Goal: Ask a question: Seek information or help from site administrators or community

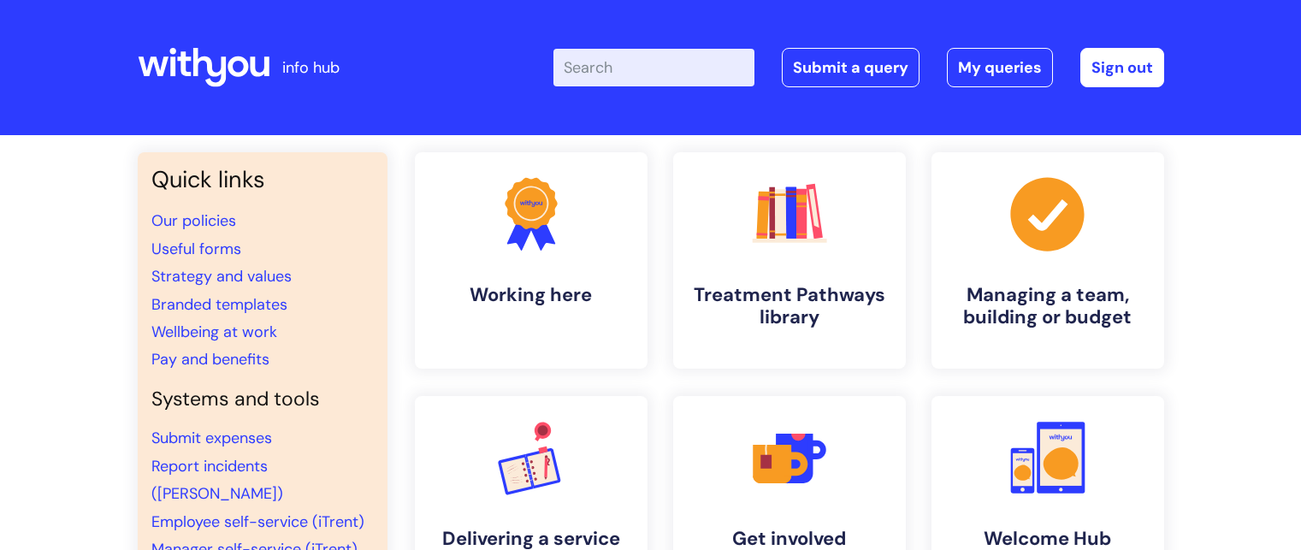
scroll to position [169, 0]
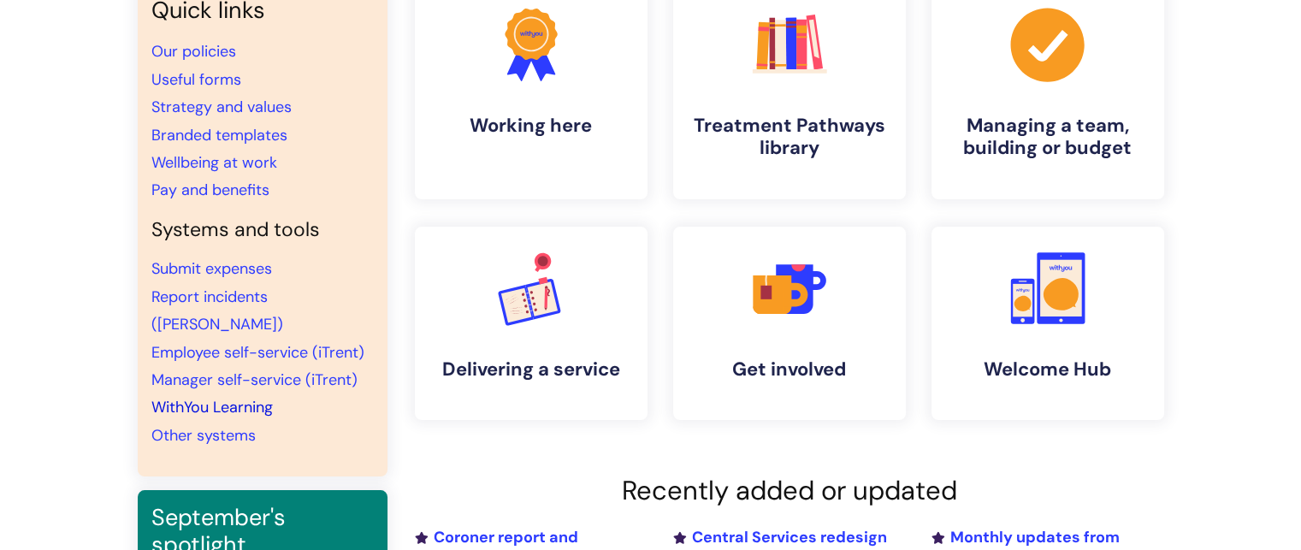
click at [178, 397] on link "WithYou Learning" at bounding box center [211, 407] width 121 height 21
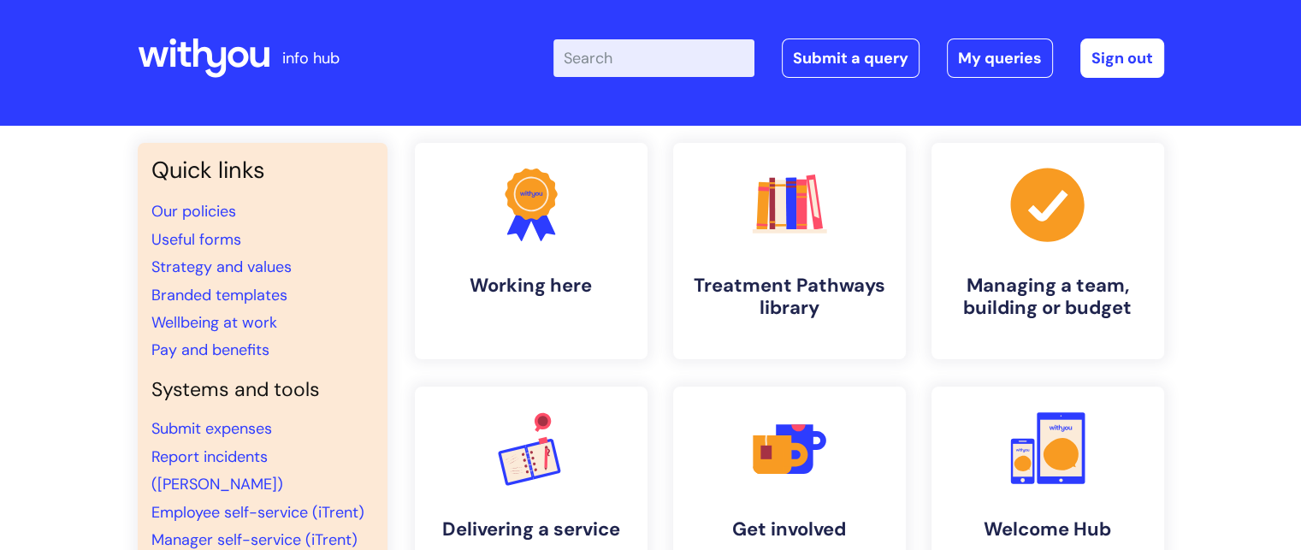
scroll to position [0, 0]
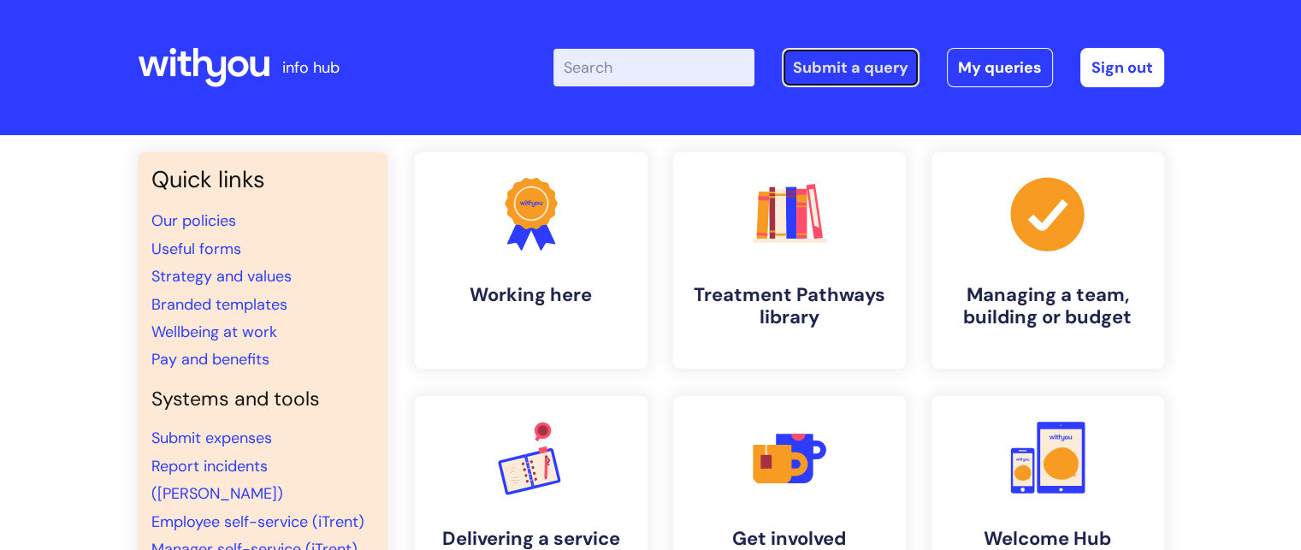
click at [845, 71] on link "Submit a query" at bounding box center [851, 67] width 138 height 39
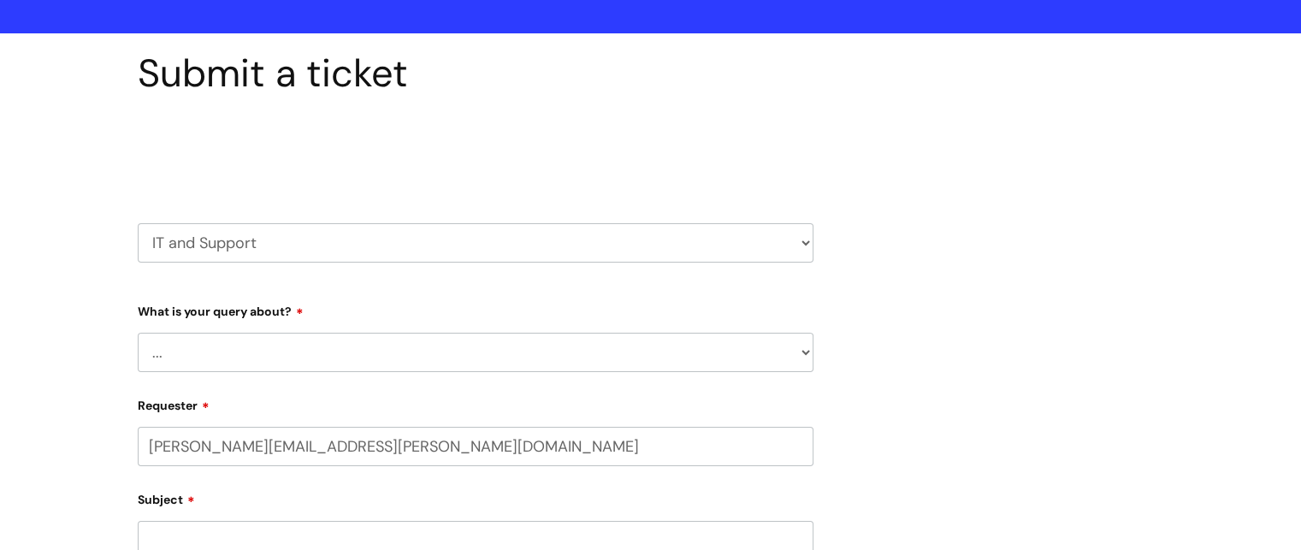
scroll to position [115, 0]
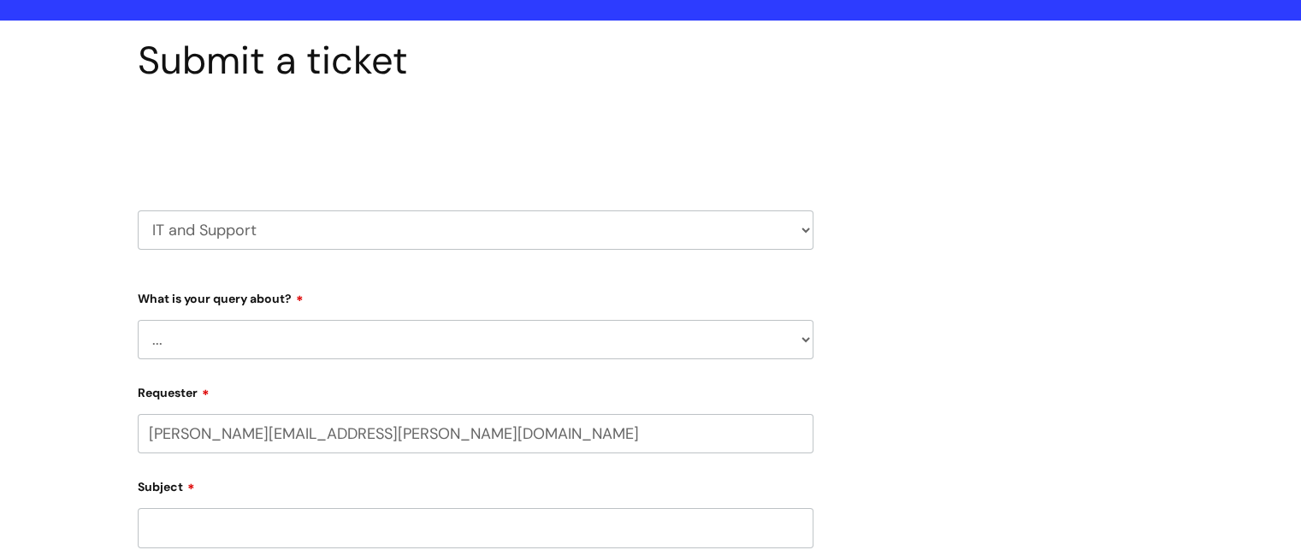
click at [1289, 293] on html "info hub Enter your search term here... Search Submit a query My queries Welcom…" at bounding box center [650, 160] width 1301 height 550
click at [479, 336] on select "... Mobile Phone Reset & MFA Accounts, Starters and Leavers IT Hardware issue I…" at bounding box center [476, 339] width 676 height 39
select select "I need help logging in"
click at [138, 320] on select "... Mobile Phone Reset & MFA Accounts, Starters and Leavers IT Hardware issue I…" at bounding box center [476, 339] width 676 height 39
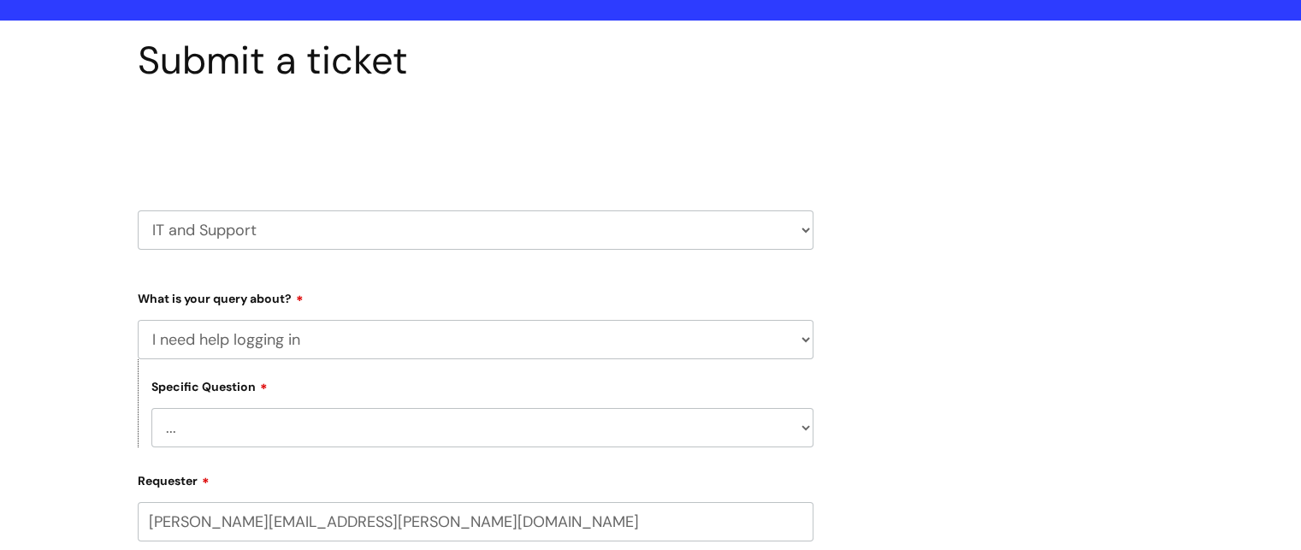
click at [268, 433] on select "... I need help logging into my laptop/chromebook I need access or help logging…" at bounding box center [482, 427] width 662 height 39
select select "I need access or help logging into a system, including Single Sign On"
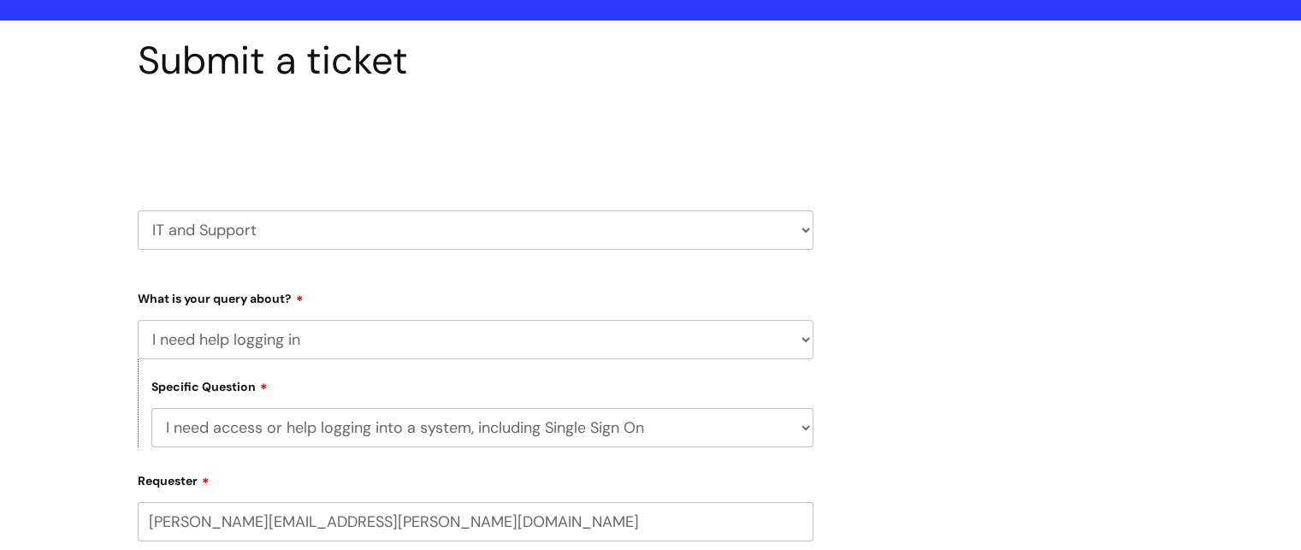
click at [151, 408] on select "... I need help logging into my laptop/chromebook I need access or help logging…" at bounding box center [482, 427] width 662 height 39
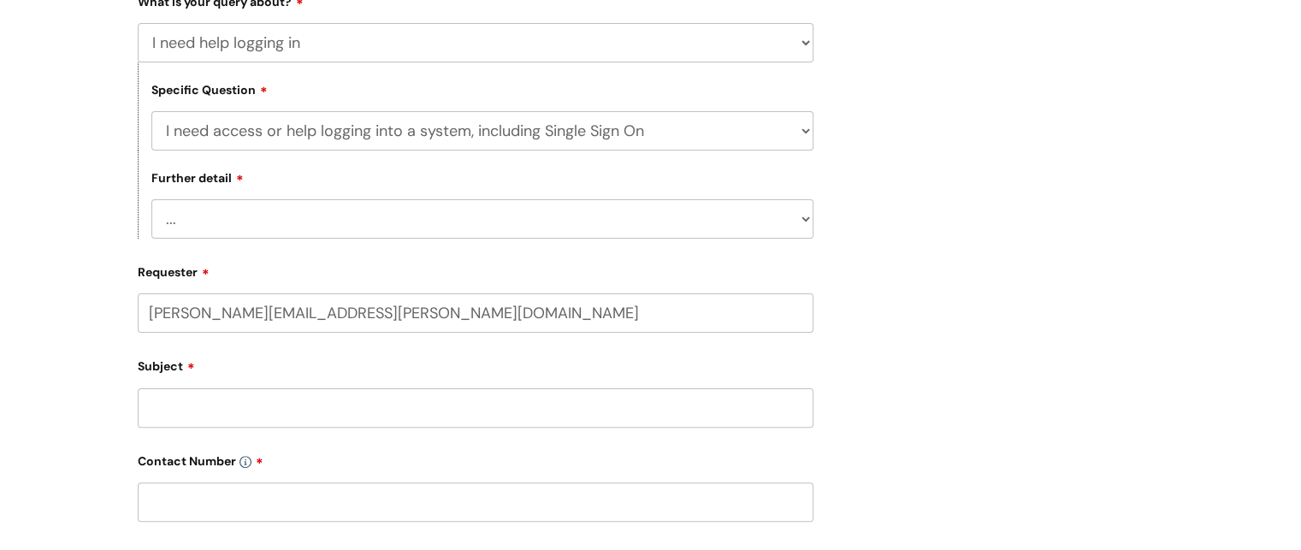
scroll to position [432, 0]
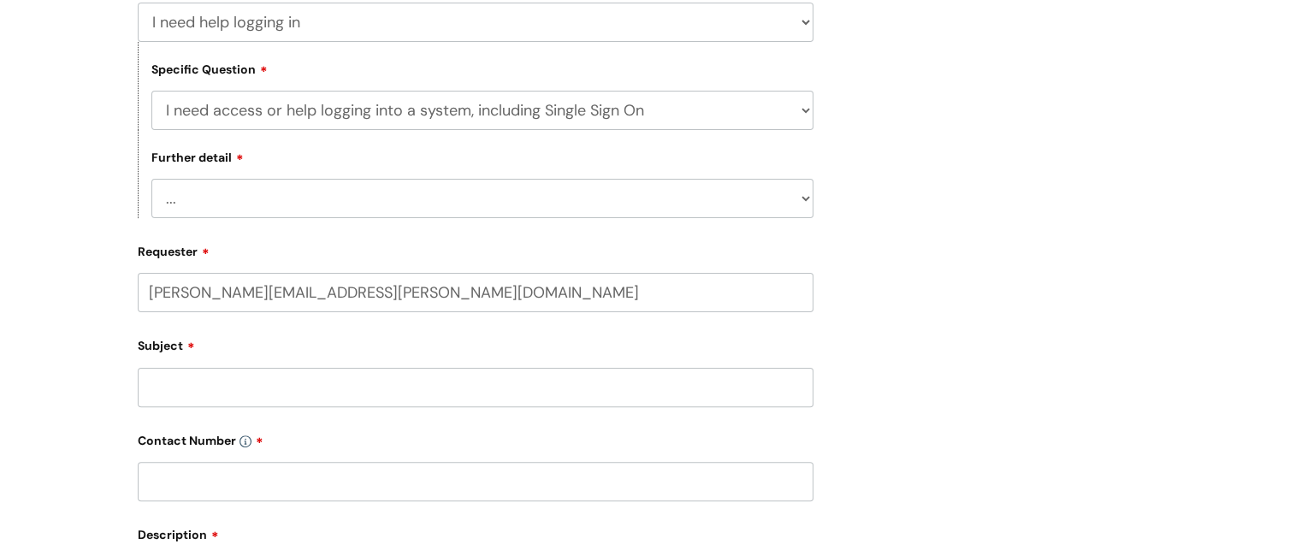
click at [186, 211] on select "... Nebula Halo IT Portal PCMIS Ulysses iTrent CJSM NHS email Summary Care Reco…" at bounding box center [482, 198] width 662 height 39
select select "WithYou Learning"
click at [151, 179] on select "... Nebula Halo IT Portal PCMIS Ulysses iTrent CJSM NHS email Summary Care Reco…" at bounding box center [482, 198] width 662 height 39
click at [300, 387] on input "Subject" at bounding box center [476, 387] width 676 height 39
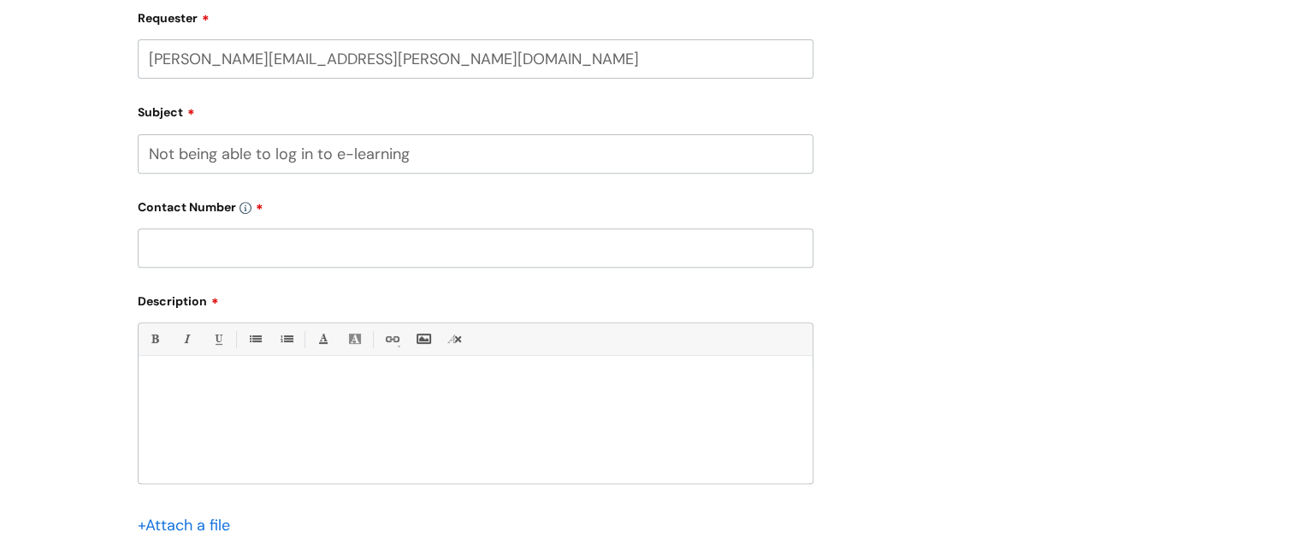
scroll to position [661, 0]
type input "Not being able to log in to e-learning"
click at [298, 251] on input "text" at bounding box center [476, 252] width 676 height 39
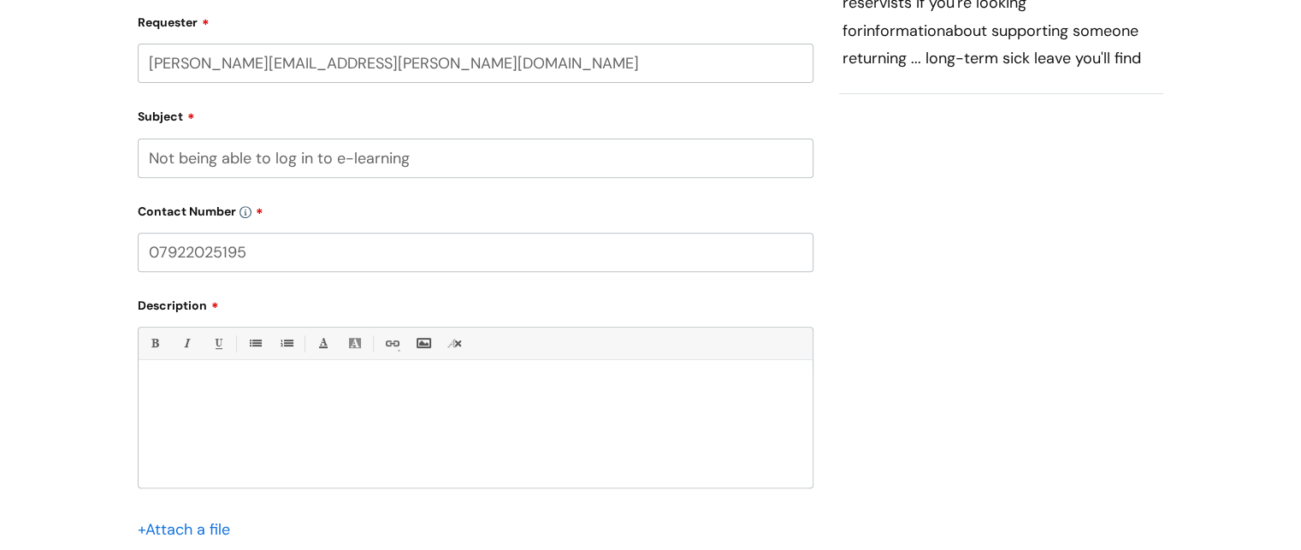
type input "07922025195"
click at [263, 420] on div at bounding box center [476, 428] width 674 height 118
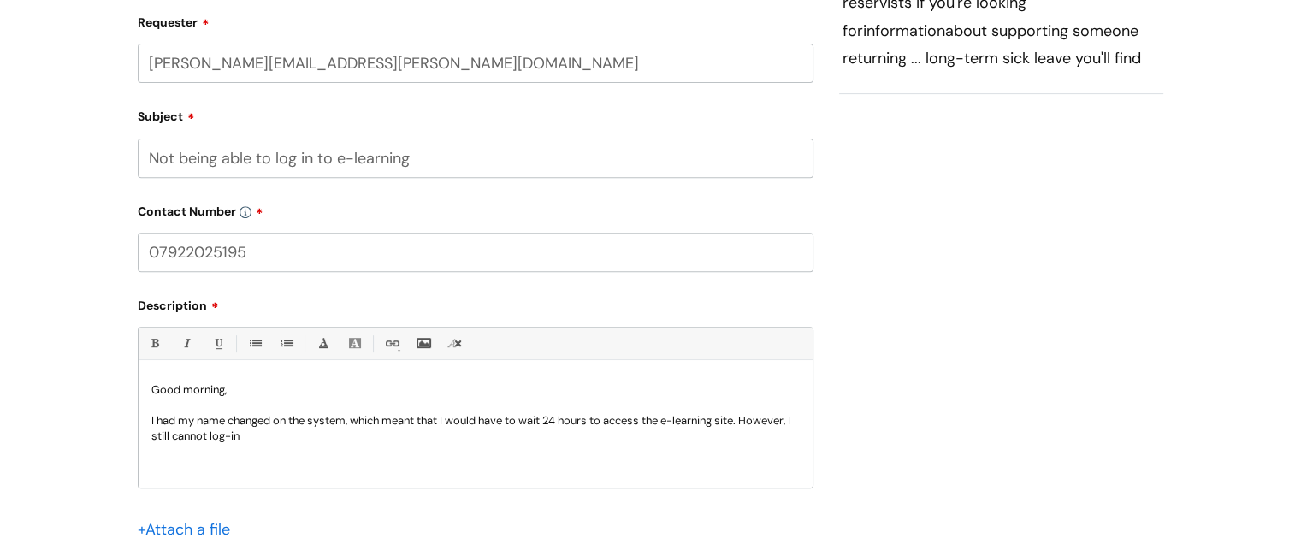
click at [350, 445] on div "Good morning, I had my name changed on the system, which meant that I would hav…" at bounding box center [476, 428] width 674 height 118
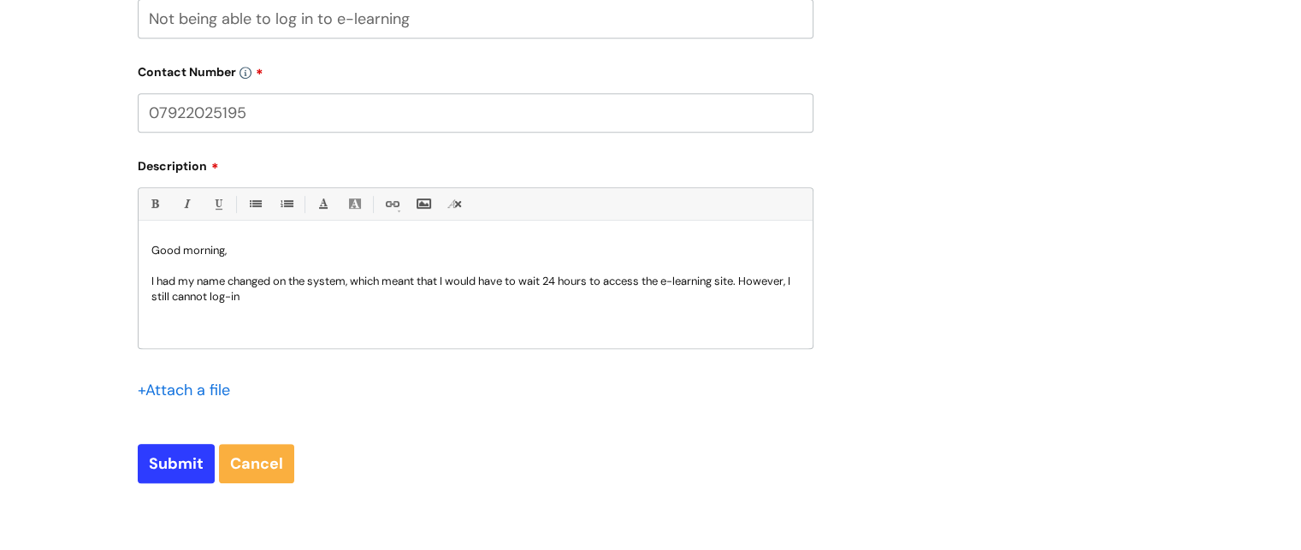
scroll to position [809, 0]
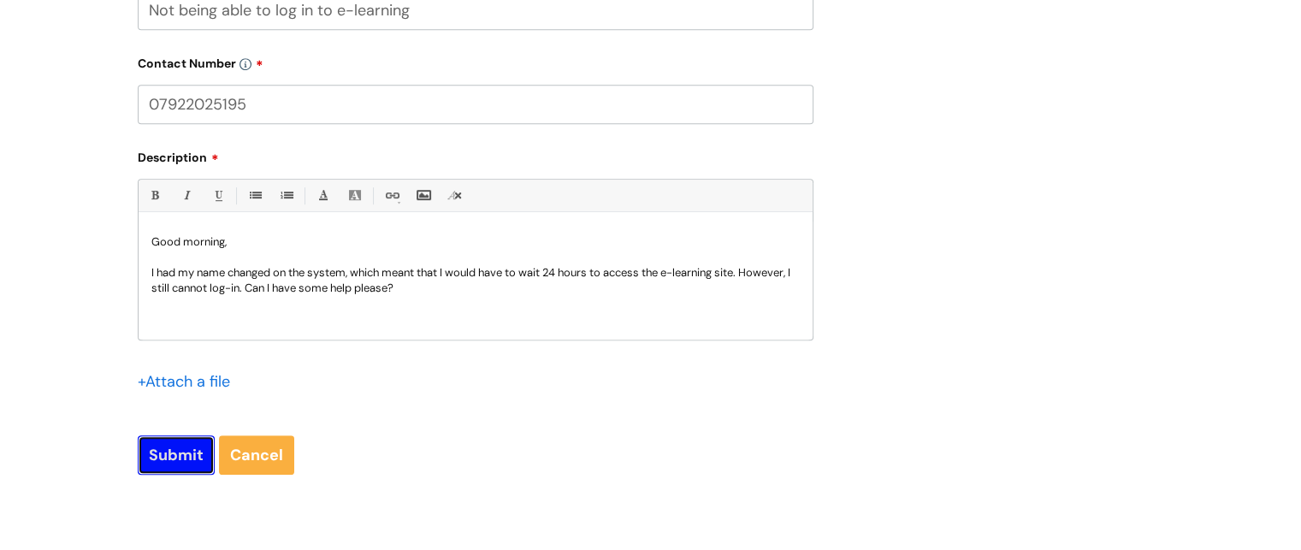
click at [168, 450] on input "Submit" at bounding box center [176, 454] width 77 height 39
type input "Please Wait..."
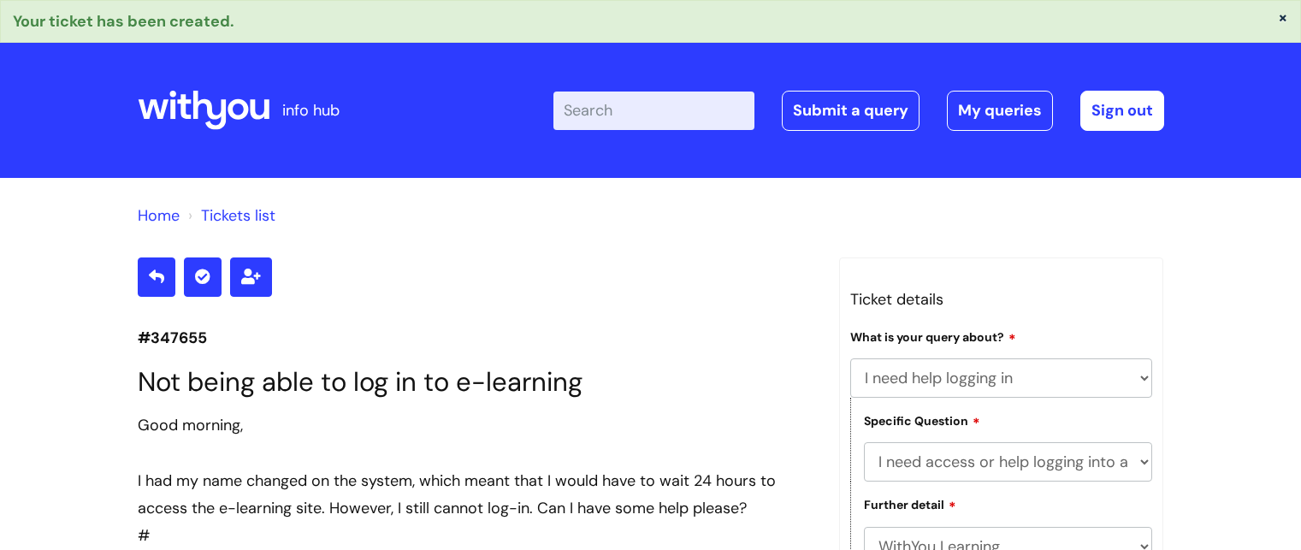
select select "I need help logging in"
select select "I need access or help logging into a system, including Single Sign On"
select select "WithYou Learning"
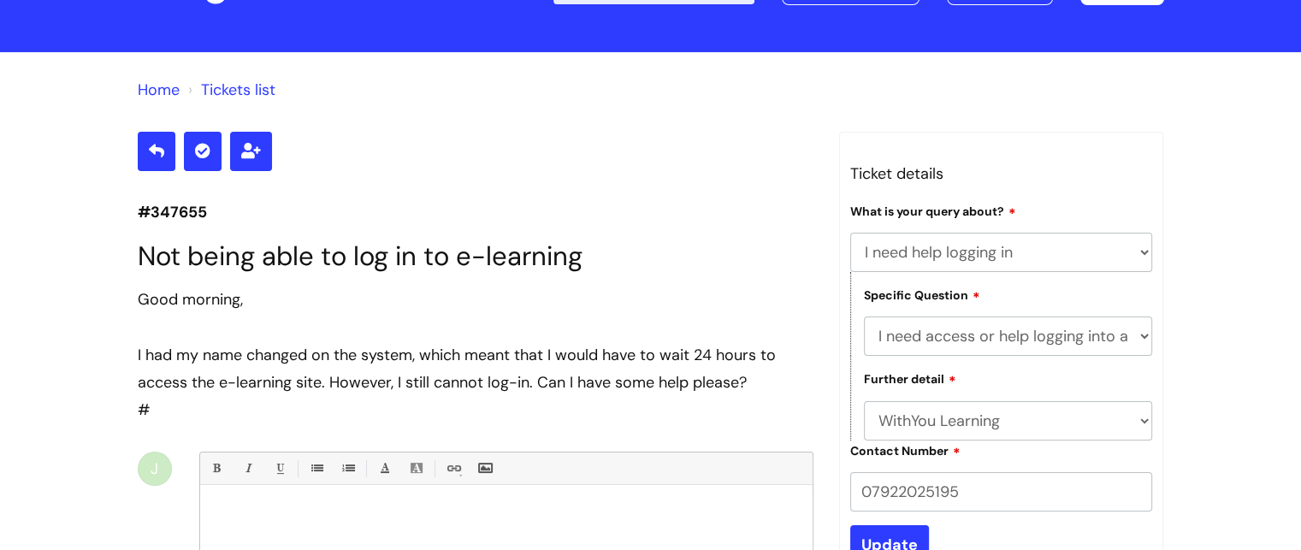
scroll to position [100, 0]
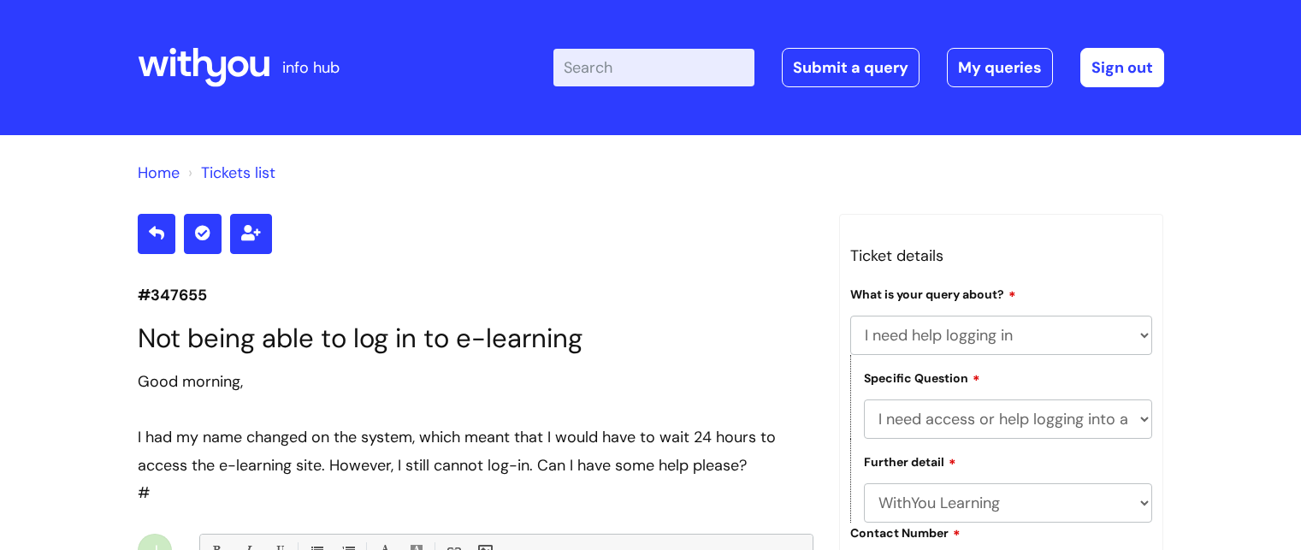
select select "I need help logging in"
select select "I need access or help logging into a system, including Single Sign On"
select select "WithYou Learning"
select select "I need help logging in"
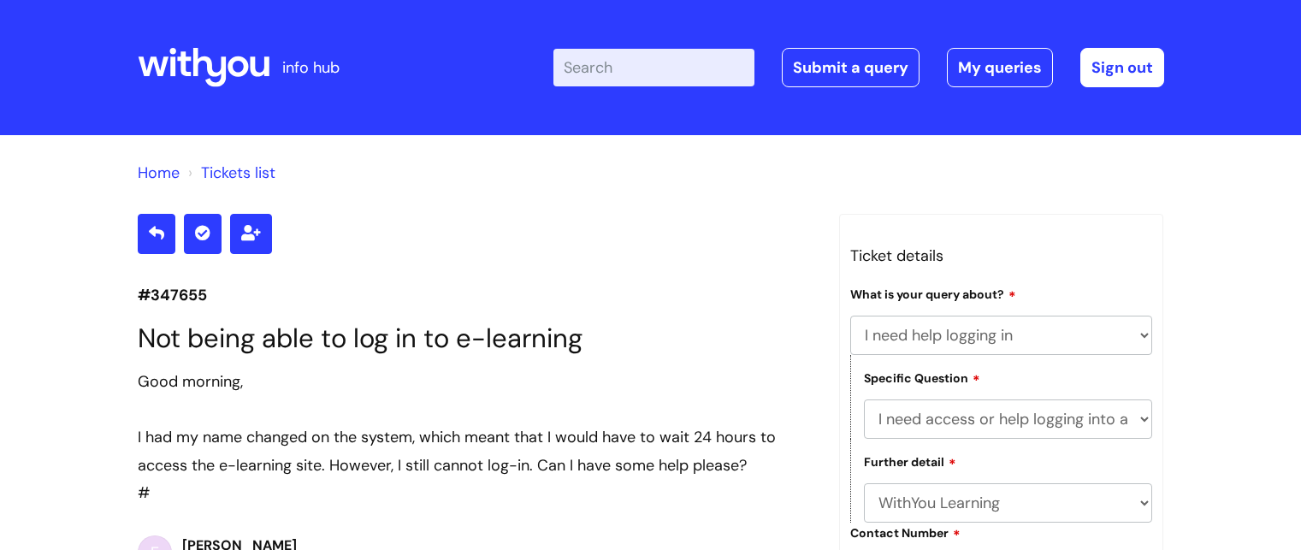
select select "I need access or help logging into a system, including Single Sign On"
select select "WithYou Learning"
